Goal: Information Seeking & Learning: Learn about a topic

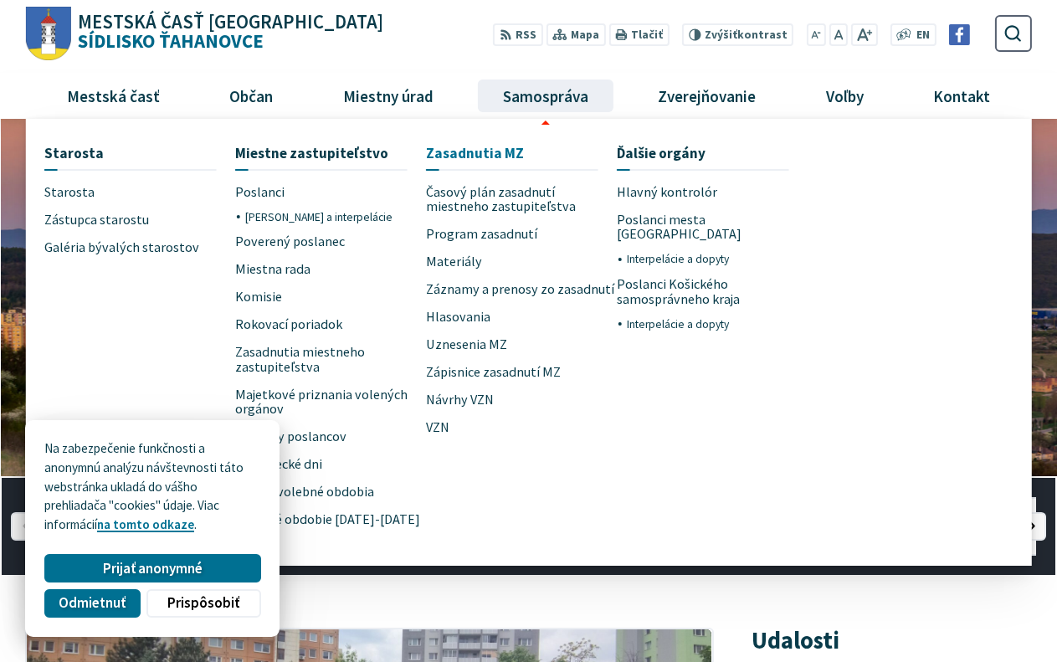
click at [463, 149] on span "Zasadnutia MZ" at bounding box center [475, 153] width 98 height 31
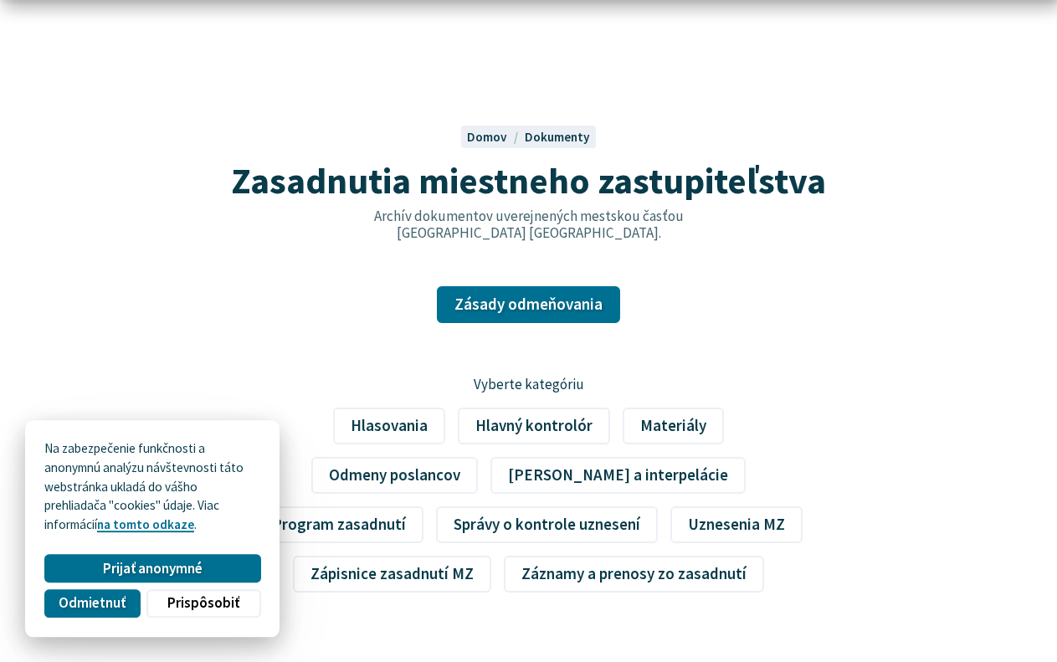
scroll to position [171, 0]
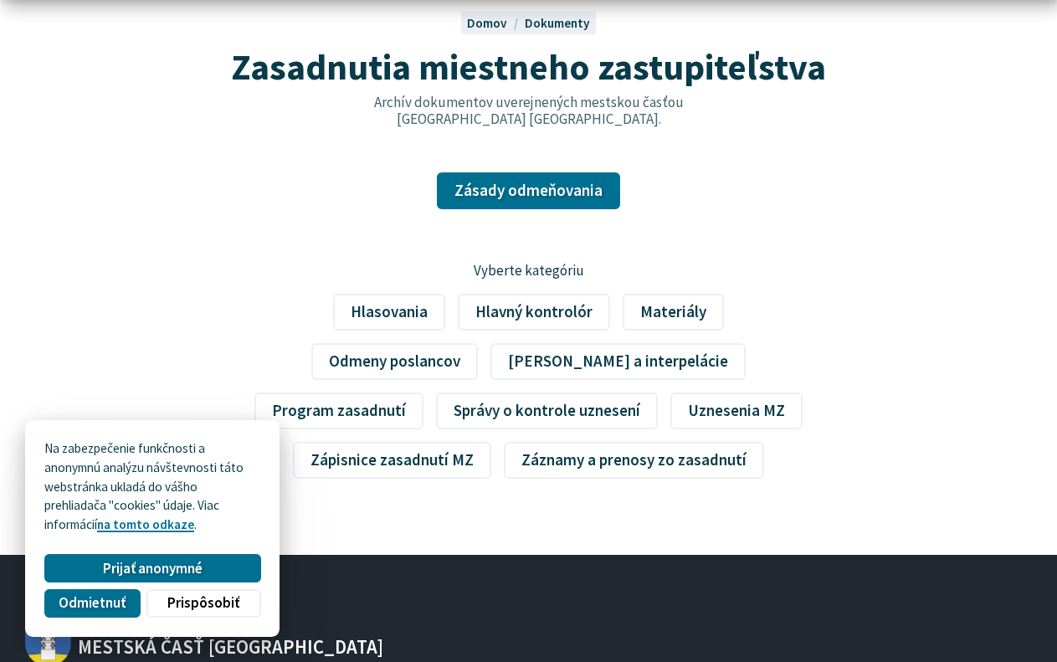
click at [566, 23] on span "Dokumenty" at bounding box center [557, 23] width 65 height 16
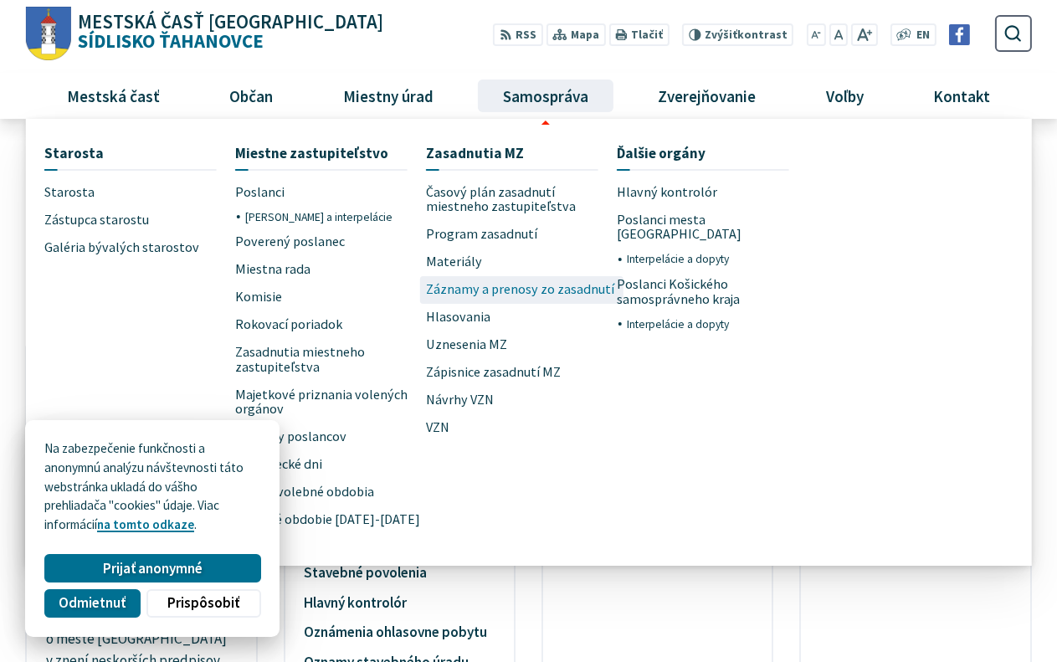
click at [507, 289] on span "Záznamy a prenosy zo zasadnutí" at bounding box center [520, 290] width 188 height 28
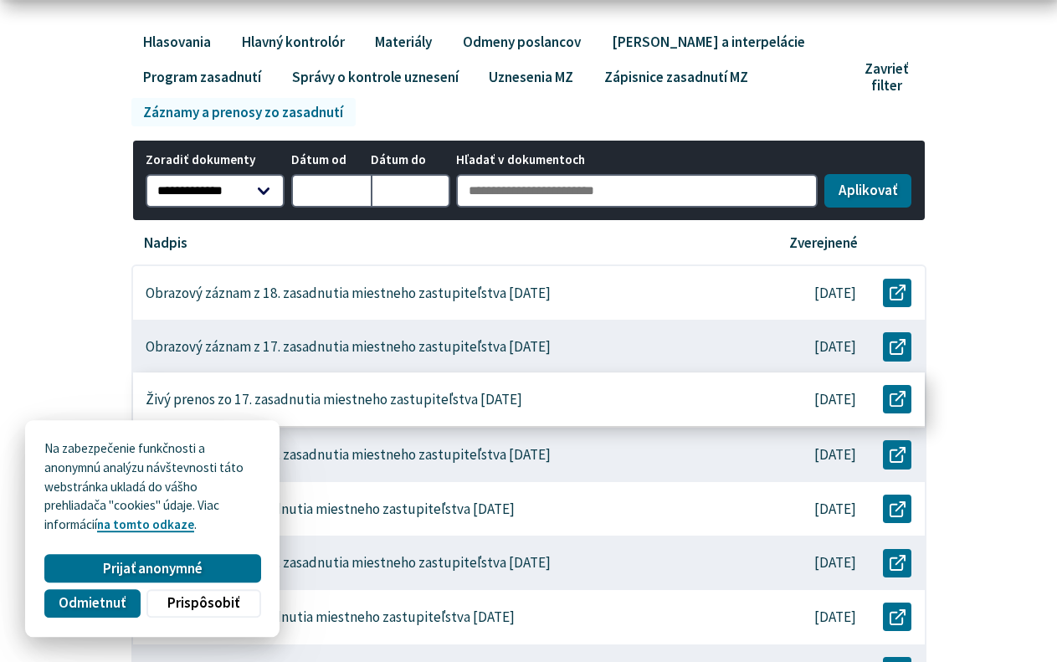
scroll to position [341, 0]
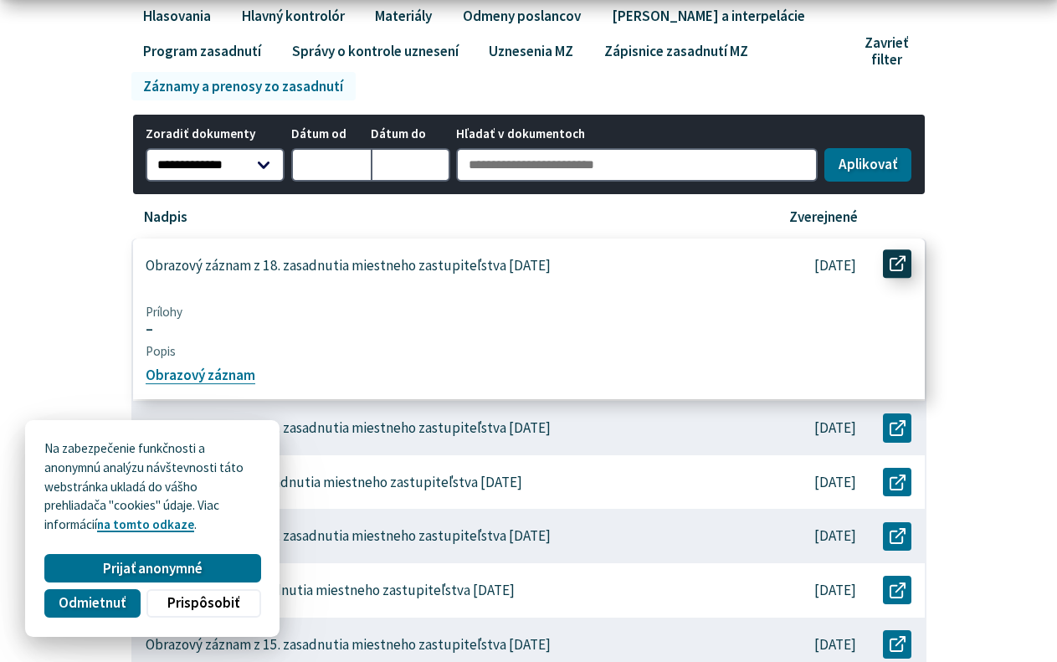
click at [892, 264] on icon at bounding box center [897, 264] width 16 height 16
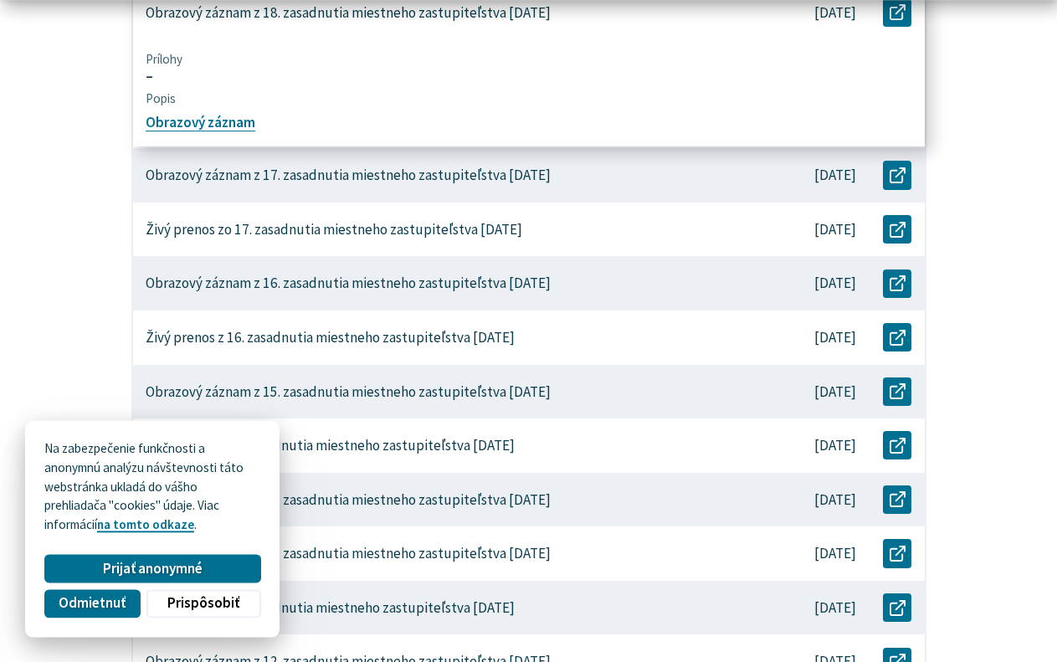
scroll to position [597, 0]
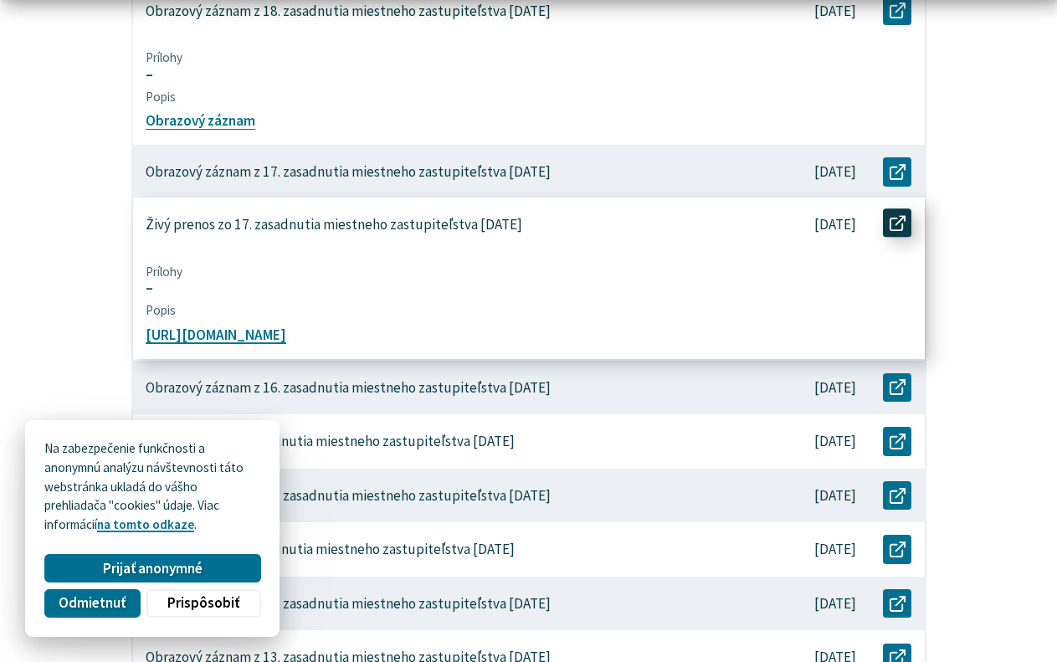
click at [903, 222] on icon at bounding box center [897, 223] width 16 height 16
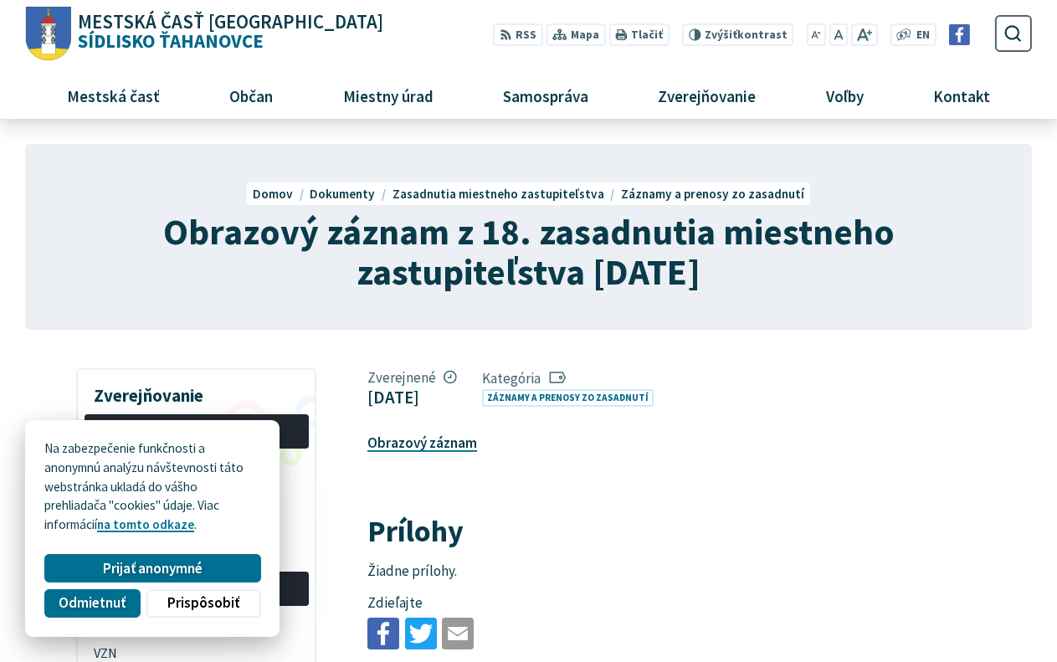
click at [431, 445] on link "Obrazový záznam" at bounding box center [422, 442] width 110 height 18
